Goal: Task Accomplishment & Management: Manage account settings

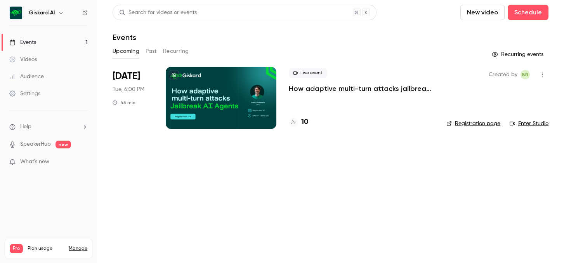
click at [31, 94] on div "Settings" at bounding box center [24, 94] width 31 height 8
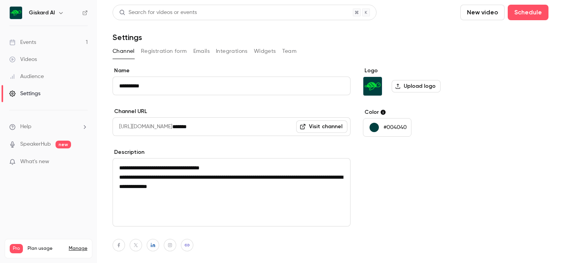
click at [41, 32] on ul "Events 1 Videos Audience Settings" at bounding box center [48, 68] width 97 height 84
click at [25, 44] on div "Events" at bounding box center [22, 42] width 27 height 8
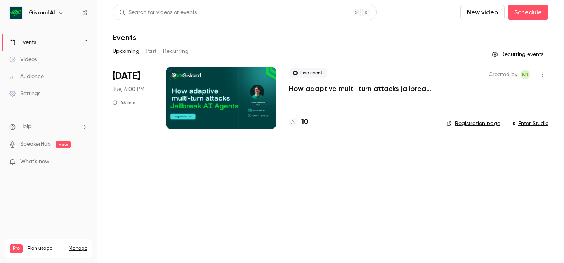
click at [471, 169] on main "Search for videos or events New video Schedule Events Upcoming Past Recurring R…" at bounding box center [330, 131] width 467 height 263
click at [218, 96] on div at bounding box center [221, 98] width 111 height 62
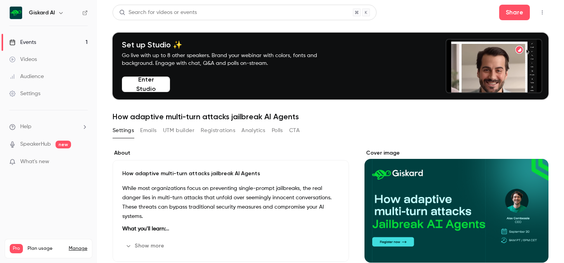
click at [50, 14] on h6 "Giskard AI" at bounding box center [42, 13] width 26 height 8
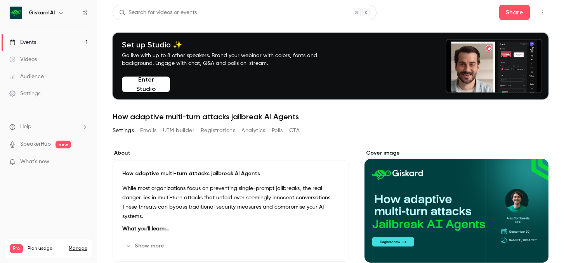
click at [54, 14] on div "Giskard AI" at bounding box center [52, 12] width 47 height 9
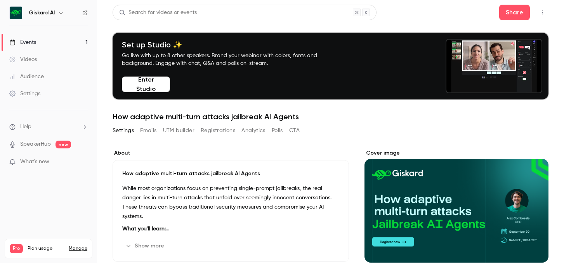
click at [60, 14] on icon "button" at bounding box center [61, 13] width 6 height 6
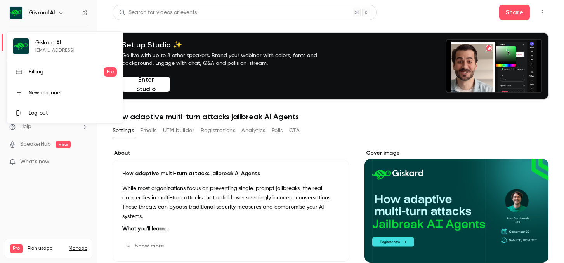
click at [138, 131] on div at bounding box center [282, 131] width 564 height 263
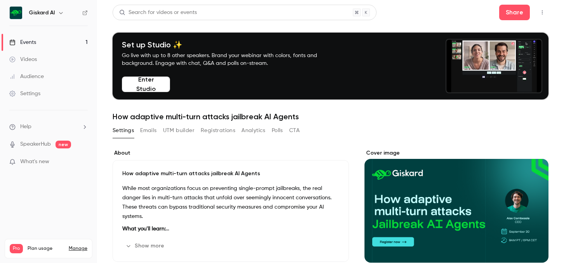
click at [62, 125] on li "Help" at bounding box center [48, 127] width 78 height 8
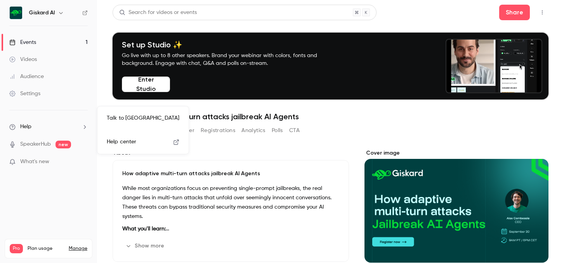
click at [82, 250] on div at bounding box center [282, 131] width 564 height 263
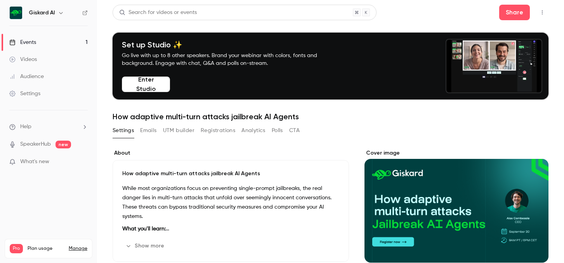
click at [71, 162] on p "What's new" at bounding box center [42, 162] width 66 height 8
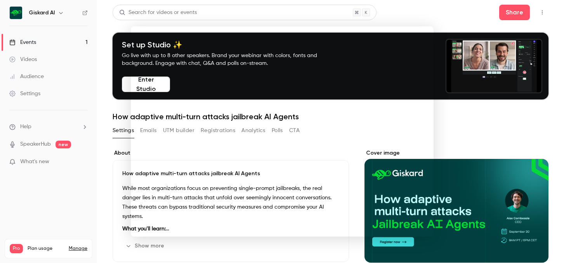
click at [455, 20] on div at bounding box center [282, 131] width 564 height 263
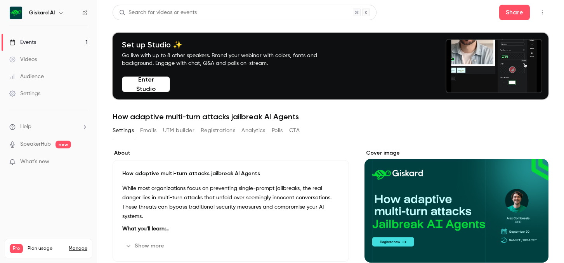
click at [537, 13] on button "button" at bounding box center [542, 12] width 12 height 12
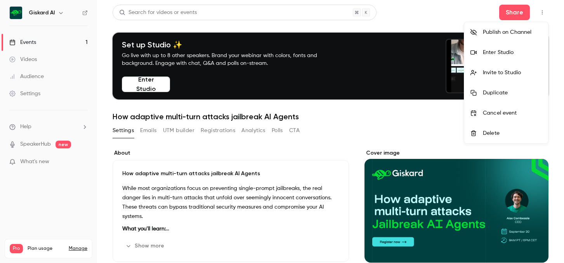
click at [501, 77] on li "Invite to Studio" at bounding box center [507, 73] width 84 height 20
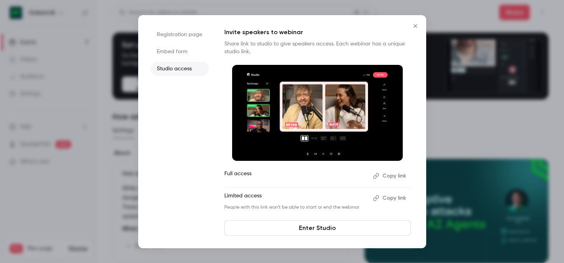
click at [384, 173] on button "Copy link" at bounding box center [390, 176] width 41 height 12
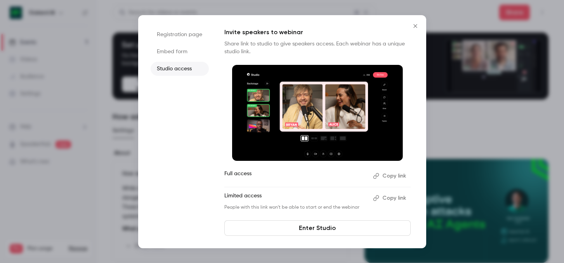
click at [416, 29] on button "Close" at bounding box center [416, 26] width 16 height 16
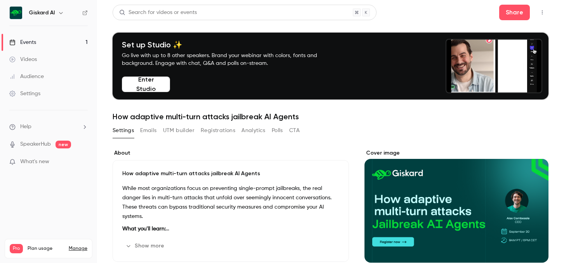
click at [45, 148] on link "SpeakerHub" at bounding box center [35, 144] width 31 height 8
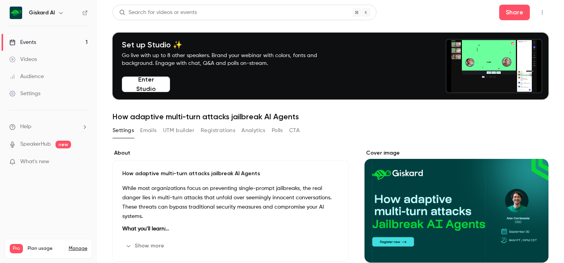
click at [25, 43] on div "Events" at bounding box center [22, 42] width 27 height 8
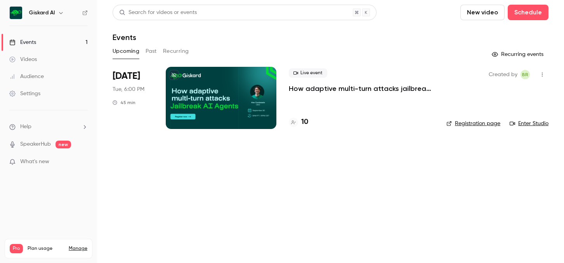
click at [544, 73] on icon "button" at bounding box center [543, 74] width 6 height 5
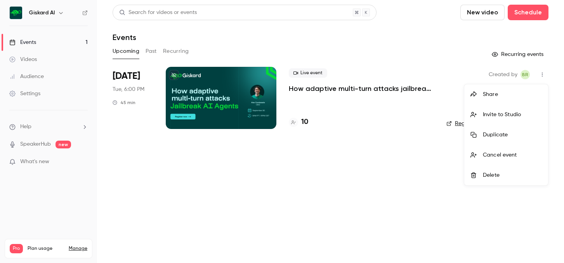
click at [507, 113] on div "Invite to Studio" at bounding box center [512, 115] width 59 height 8
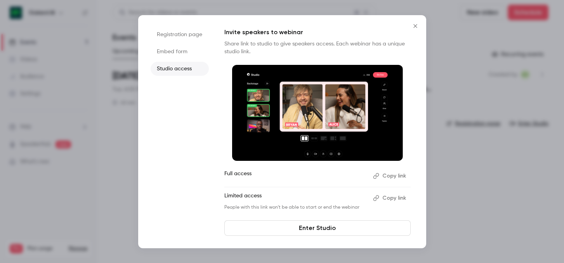
click at [414, 28] on icon "Close" at bounding box center [415, 26] width 9 height 6
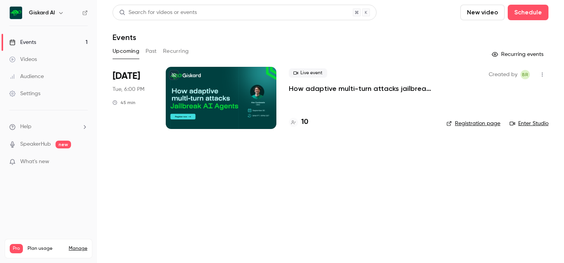
click at [215, 89] on div at bounding box center [221, 98] width 111 height 62
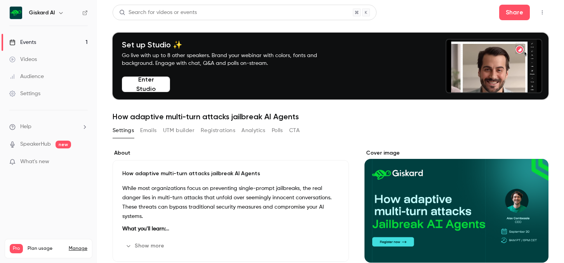
click at [61, 126] on li "Help" at bounding box center [48, 127] width 78 height 8
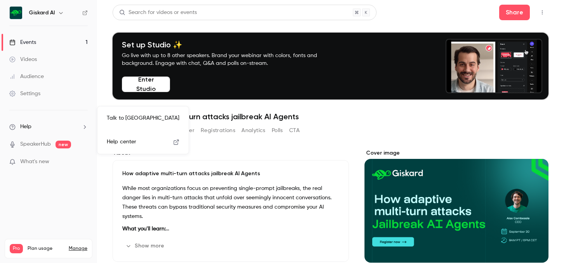
click at [62, 124] on div at bounding box center [282, 131] width 564 height 263
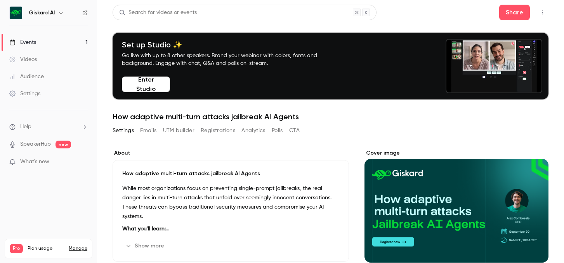
click at [49, 97] on link "Settings" at bounding box center [48, 93] width 97 height 17
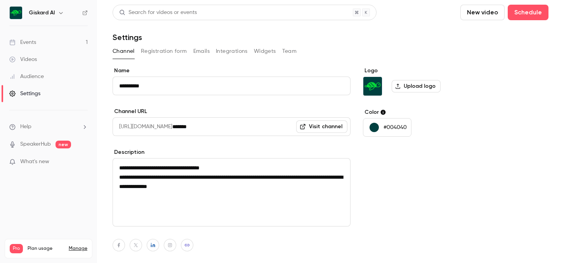
click at [59, 129] on li "Help" at bounding box center [48, 127] width 78 height 8
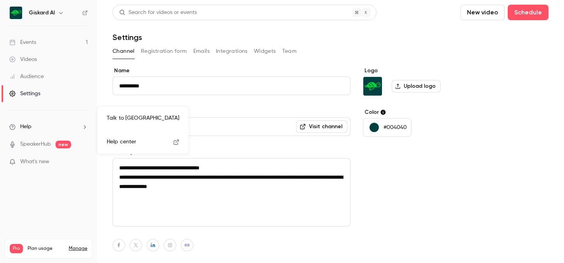
click at [32, 43] on div at bounding box center [282, 131] width 564 height 263
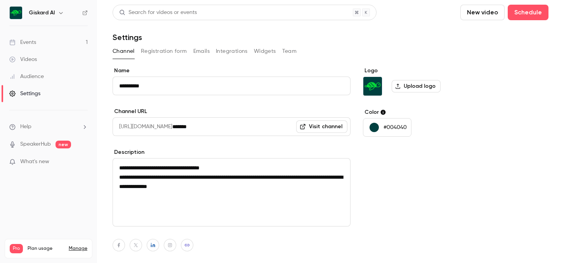
click at [26, 101] on link "Settings" at bounding box center [48, 93] width 97 height 17
click at [26, 93] on div "Settings" at bounding box center [24, 94] width 31 height 8
click at [296, 52] on div "Channel Registration form Emails Integrations Widgets Team" at bounding box center [331, 51] width 436 height 12
click at [293, 52] on button "Team" at bounding box center [289, 51] width 15 height 12
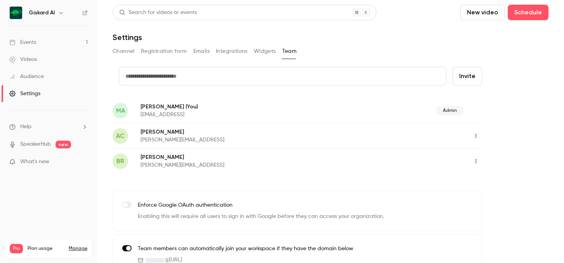
click at [475, 159] on icon "button" at bounding box center [476, 160] width 6 height 5
click at [488, 178] on div at bounding box center [483, 181] width 12 height 6
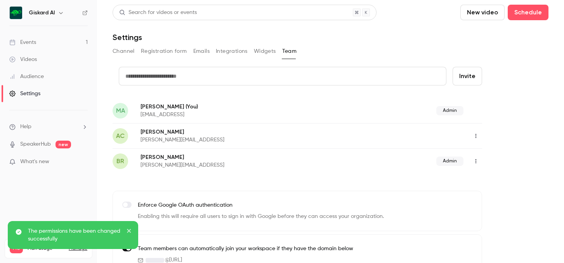
click at [477, 71] on button "Invite" at bounding box center [468, 76] width 30 height 19
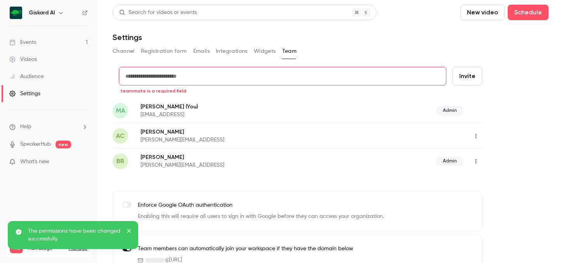
click at [370, 87] on form "credit card teammate is a required field Invite" at bounding box center [298, 82] width 370 height 31
click at [370, 82] on input "text" at bounding box center [283, 76] width 328 height 19
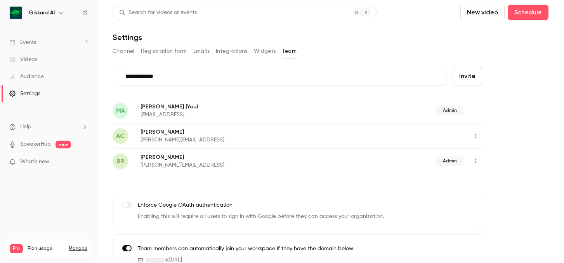
type input "**********"
click at [460, 76] on button "Invite" at bounding box center [468, 76] width 30 height 19
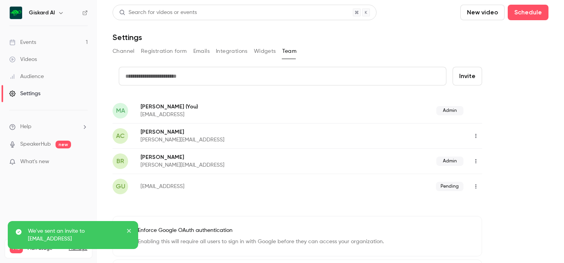
click at [329, 73] on input "text" at bounding box center [283, 76] width 328 height 19
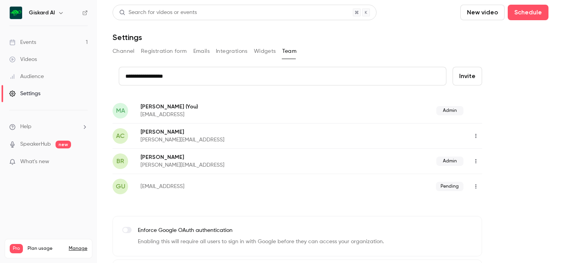
type input "**********"
click at [463, 75] on button "Invite" at bounding box center [468, 76] width 30 height 19
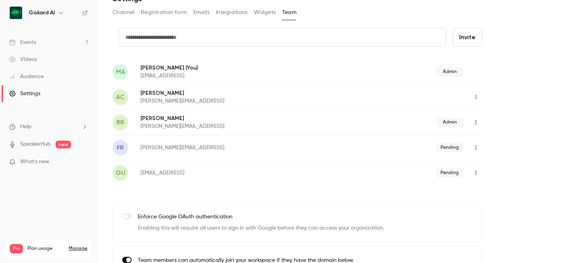
scroll to position [67, 0]
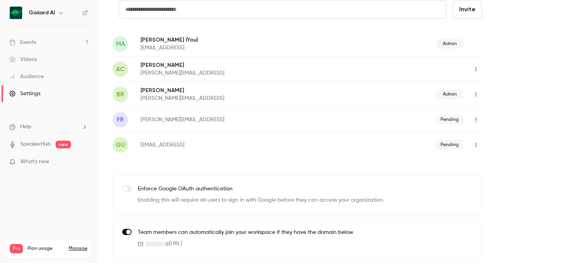
click at [14, 14] on img at bounding box center [16, 13] width 12 height 12
click at [21, 12] on img at bounding box center [16, 13] width 12 height 12
click at [21, 18] on img at bounding box center [16, 13] width 12 height 12
click at [64, 10] on button "button" at bounding box center [60, 12] width 9 height 9
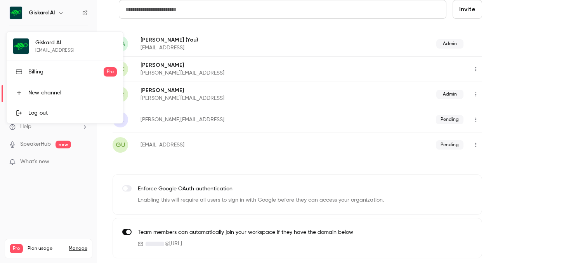
click at [29, 45] on div "Giskard AI [EMAIL_ADDRESS] Billing Pro New channel Log out" at bounding box center [65, 77] width 117 height 91
click at [47, 45] on div "Giskard AI [EMAIL_ADDRESS] Billing Pro New channel Log out" at bounding box center [65, 77] width 117 height 91
click at [47, 40] on div "Giskard AI [EMAIL_ADDRESS] Billing Pro New channel Log out" at bounding box center [65, 77] width 117 height 91
click at [198, 53] on div at bounding box center [282, 131] width 564 height 263
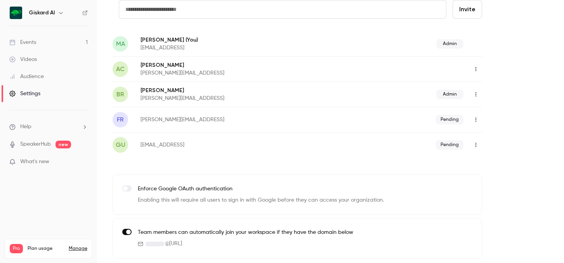
scroll to position [0, 0]
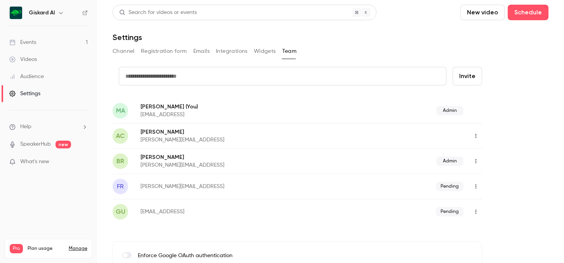
click at [170, 55] on button "Registration form" at bounding box center [164, 51] width 46 height 12
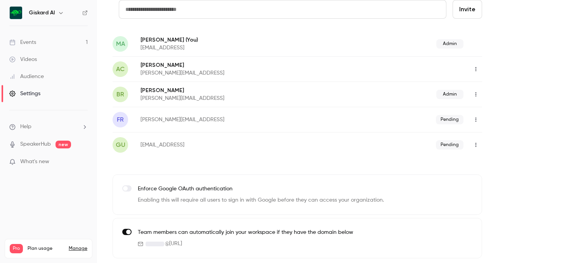
scroll to position [15, 0]
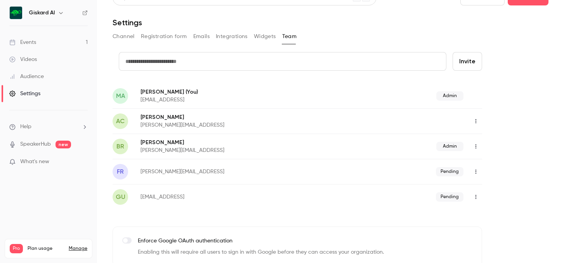
click at [130, 35] on button "Channel" at bounding box center [124, 36] width 22 height 12
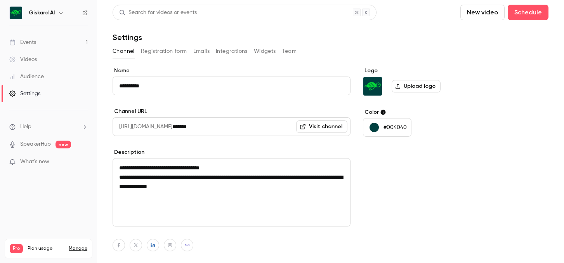
click at [151, 54] on button "Registration form" at bounding box center [164, 51] width 46 height 12
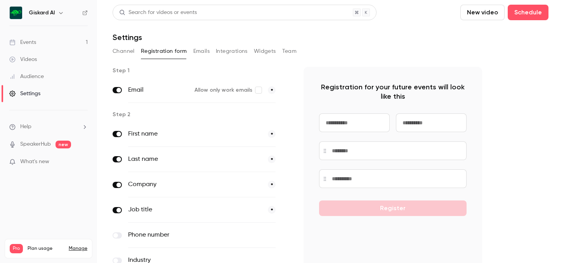
click at [197, 47] on button "Emails" at bounding box center [201, 51] width 16 height 12
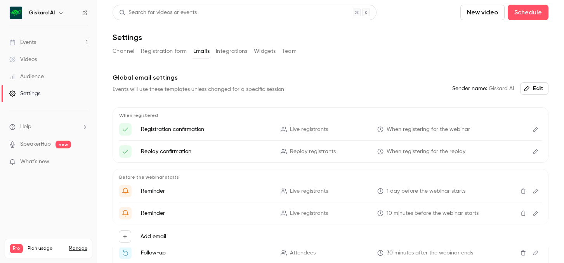
click at [236, 55] on button "Integrations" at bounding box center [232, 51] width 32 height 12
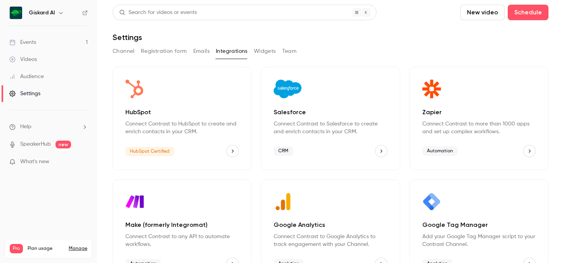
click at [236, 55] on button "Integrations" at bounding box center [232, 51] width 32 height 12
click at [265, 50] on button "Widgets" at bounding box center [265, 51] width 22 height 12
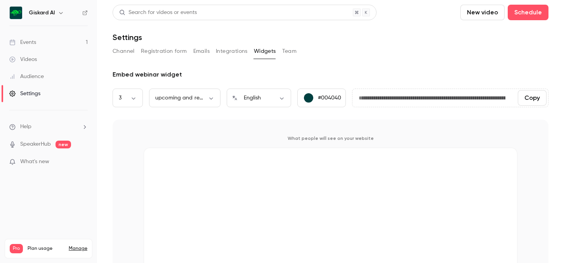
click at [287, 49] on button "Team" at bounding box center [289, 51] width 15 height 12
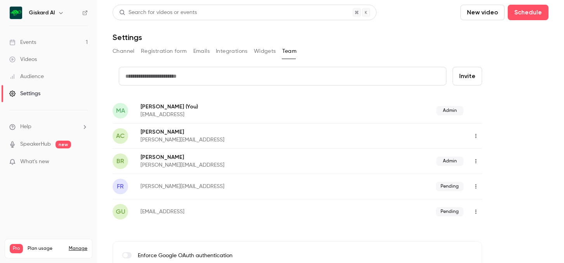
click at [41, 46] on link "Events 1" at bounding box center [48, 42] width 97 height 17
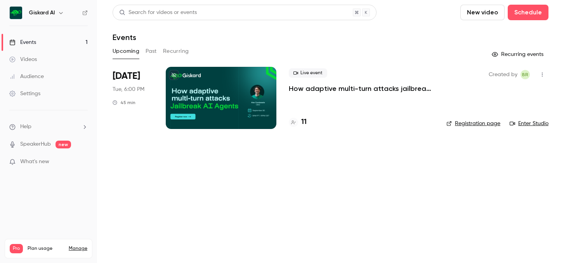
click at [228, 91] on div at bounding box center [221, 98] width 111 height 62
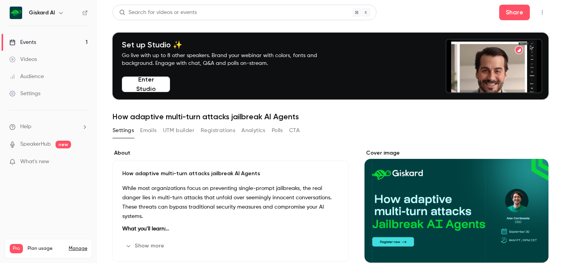
click at [148, 134] on button "Emails" at bounding box center [148, 130] width 16 height 12
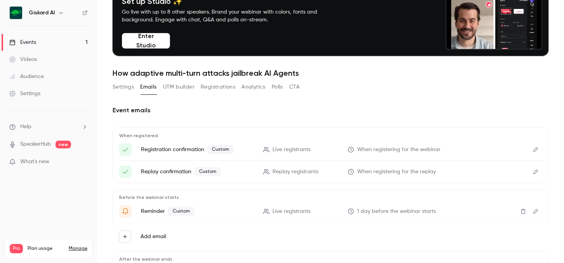
scroll to position [44, 0]
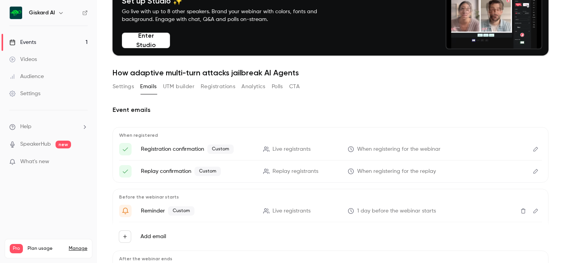
click at [149, 151] on p "Registration confirmation Custom" at bounding box center [197, 149] width 113 height 9
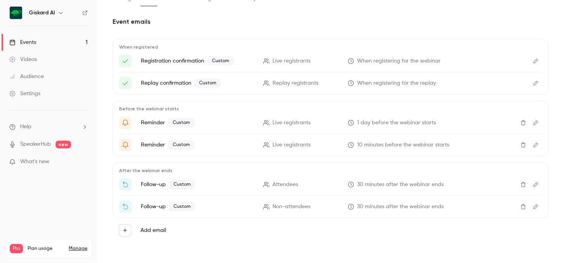
scroll to position [0, 0]
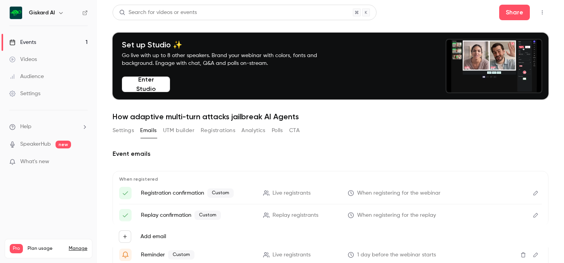
click at [7, 11] on nav "Giskard AI Events 1 Videos Audience Settings Help SpeakerHub new What's new Pro…" at bounding box center [48, 131] width 97 height 263
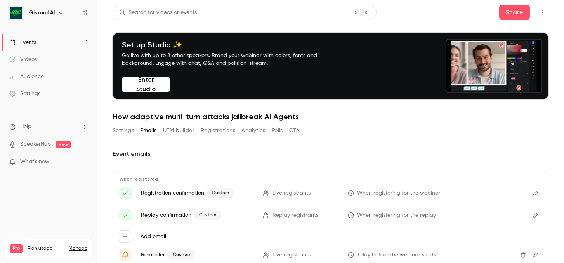
click at [16, 63] on link "Videos" at bounding box center [48, 59] width 97 height 17
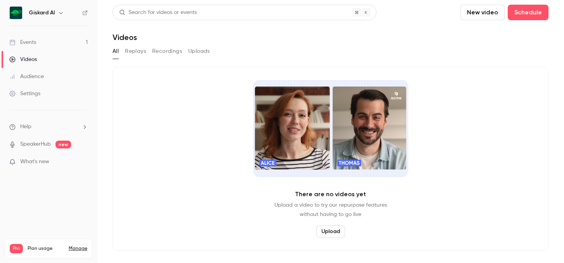
click at [26, 73] on div "Audience" at bounding box center [26, 77] width 35 height 8
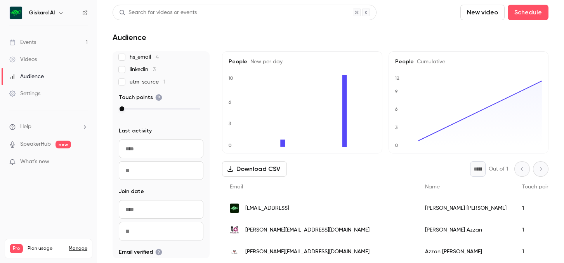
click at [71, 126] on li "Help" at bounding box center [48, 127] width 78 height 8
click at [54, 122] on div at bounding box center [282, 131] width 564 height 263
click at [45, 93] on link "Settings" at bounding box center [48, 93] width 97 height 17
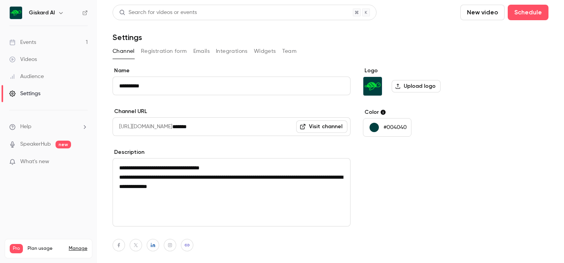
click at [33, 42] on div "Events" at bounding box center [22, 42] width 27 height 8
